Goal: Navigation & Orientation: Find specific page/section

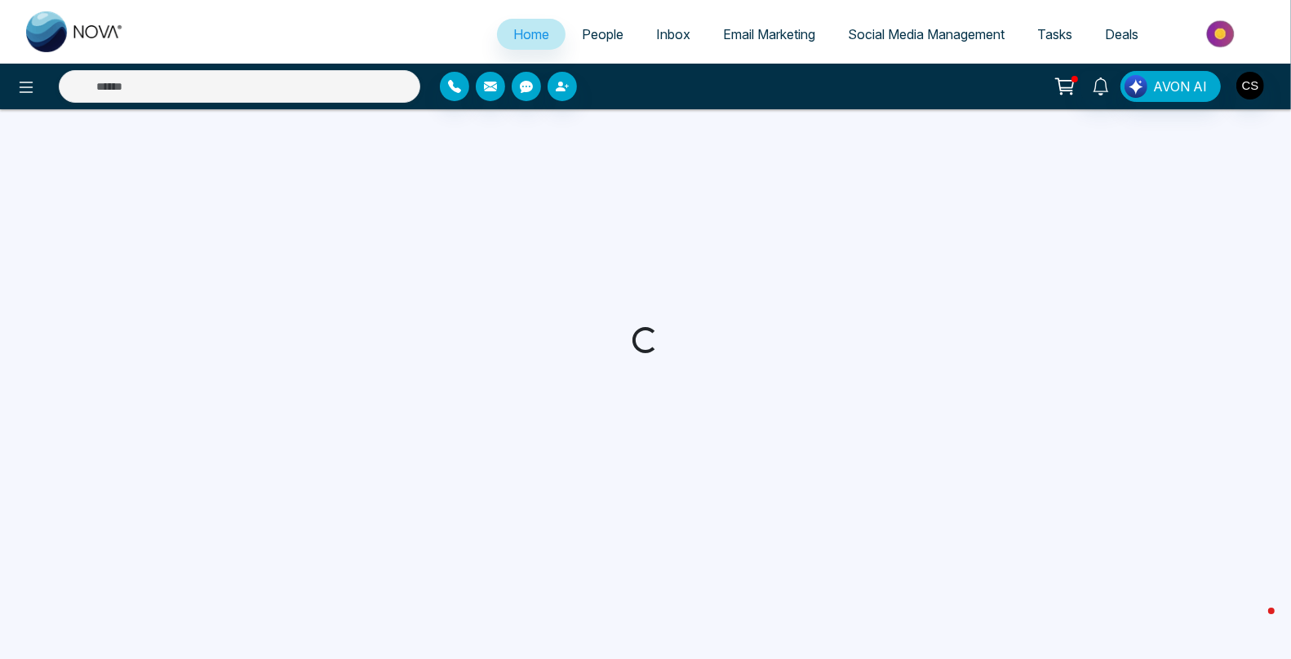
select select "*"
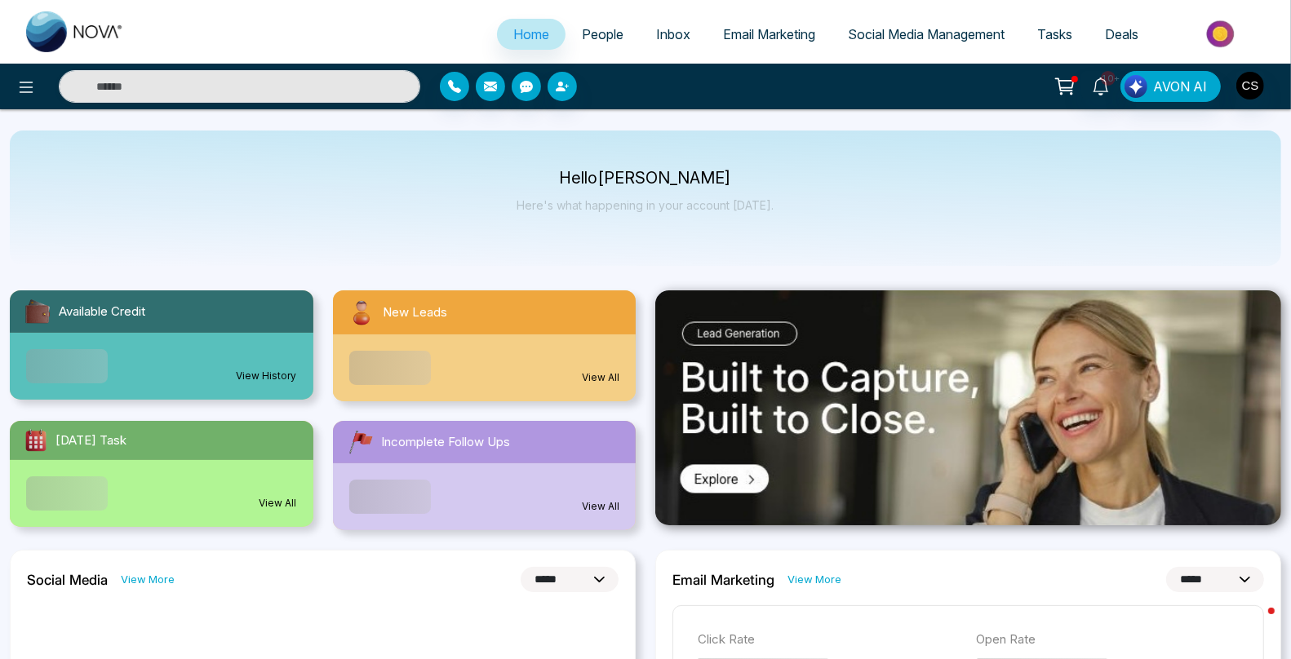
click at [585, 33] on span "People" at bounding box center [603, 34] width 42 height 16
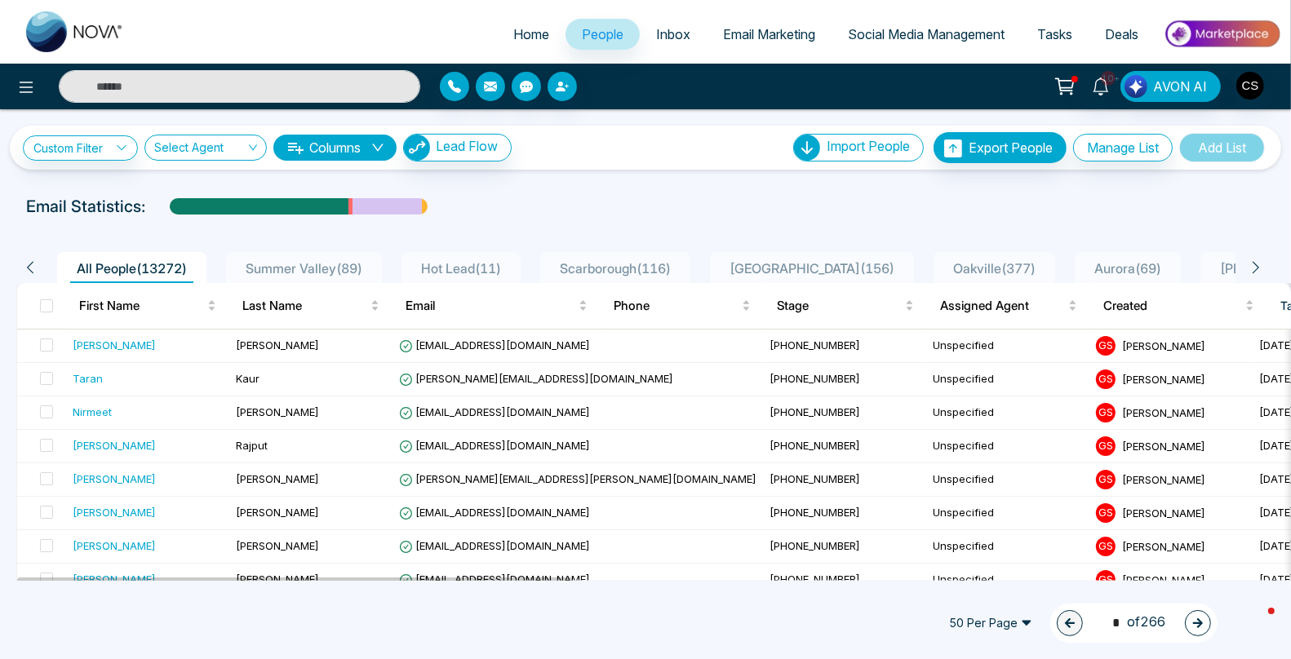
click at [659, 38] on span "Inbox" at bounding box center [673, 34] width 34 height 16
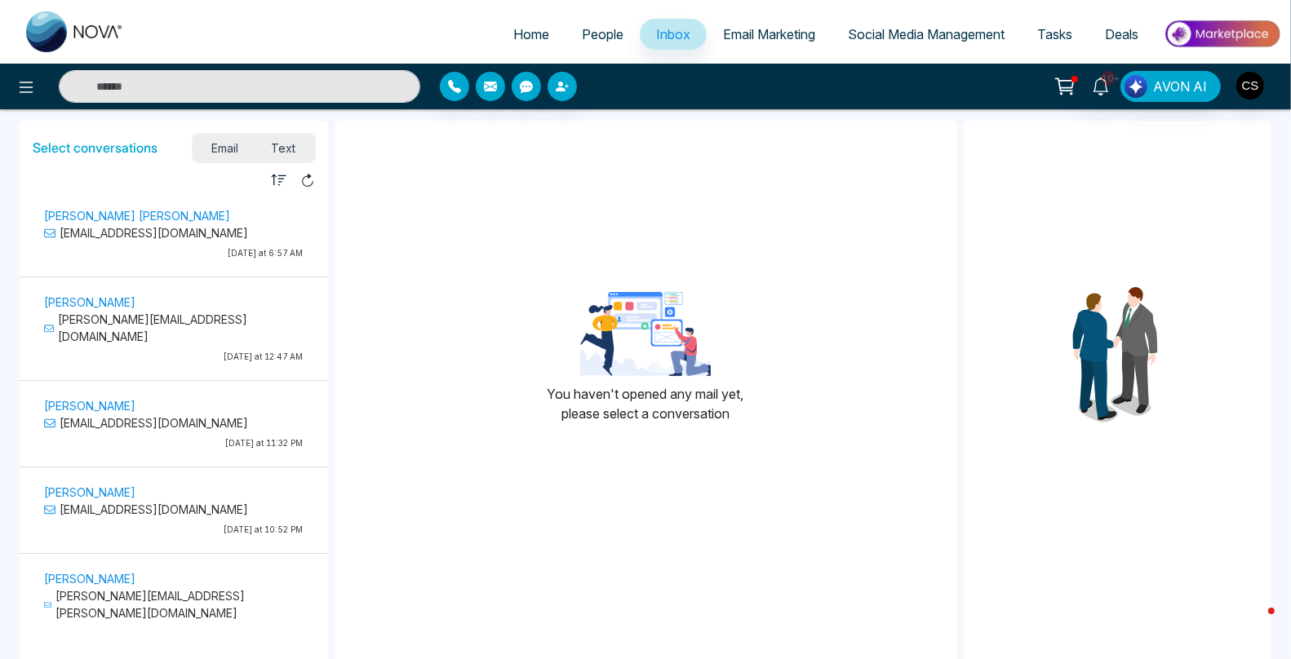
click at [761, 24] on link "Email Marketing" at bounding box center [769, 34] width 125 height 31
